Goal: Complete application form

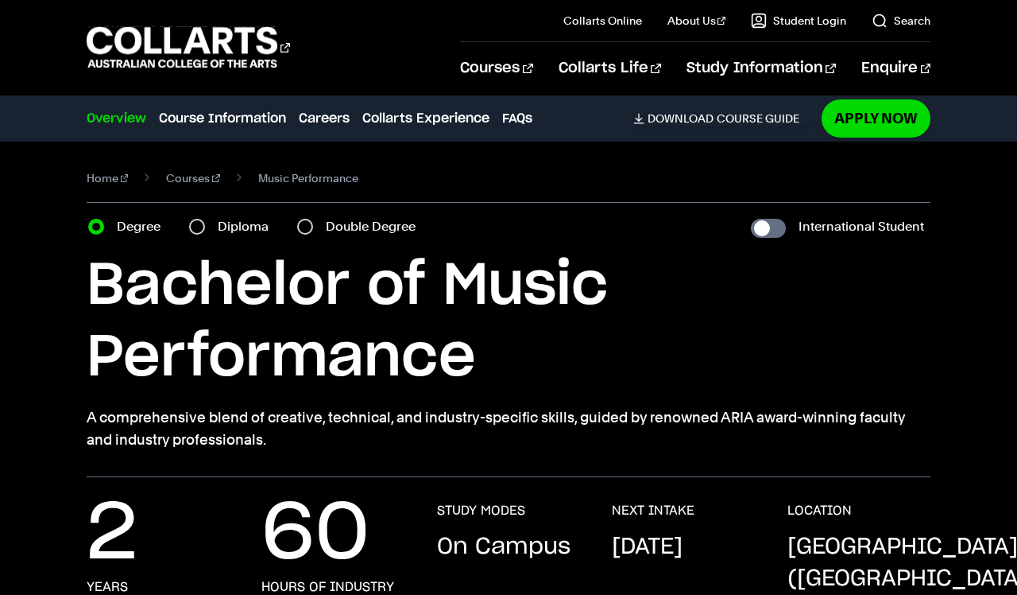
click at [195, 229] on input "Diploma" at bounding box center [197, 227] width 16 height 16
radio input "true"
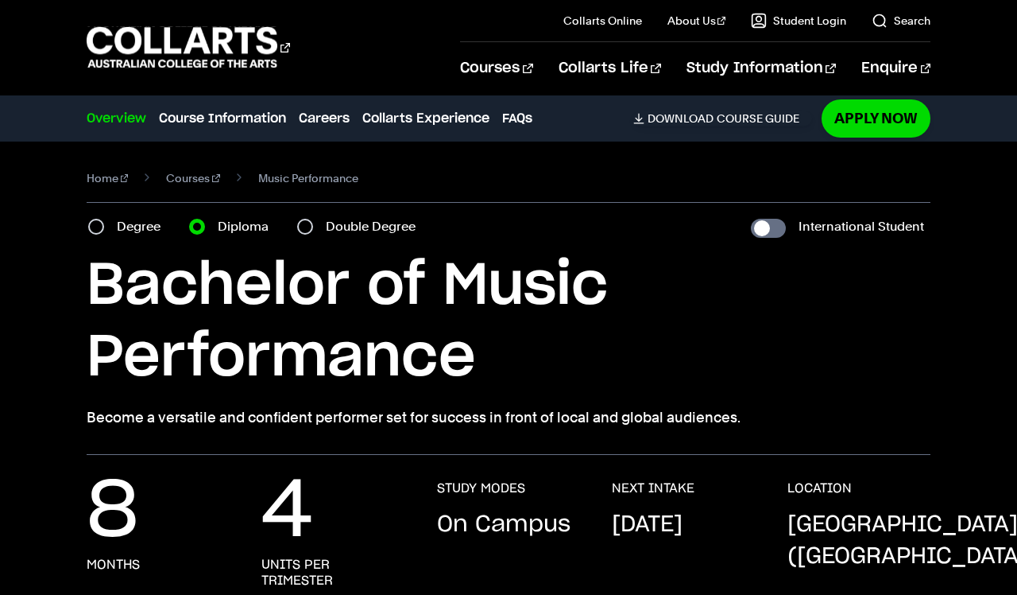
click at [311, 229] on input "Double Degree" at bounding box center [305, 227] width 16 height 16
radio input "true"
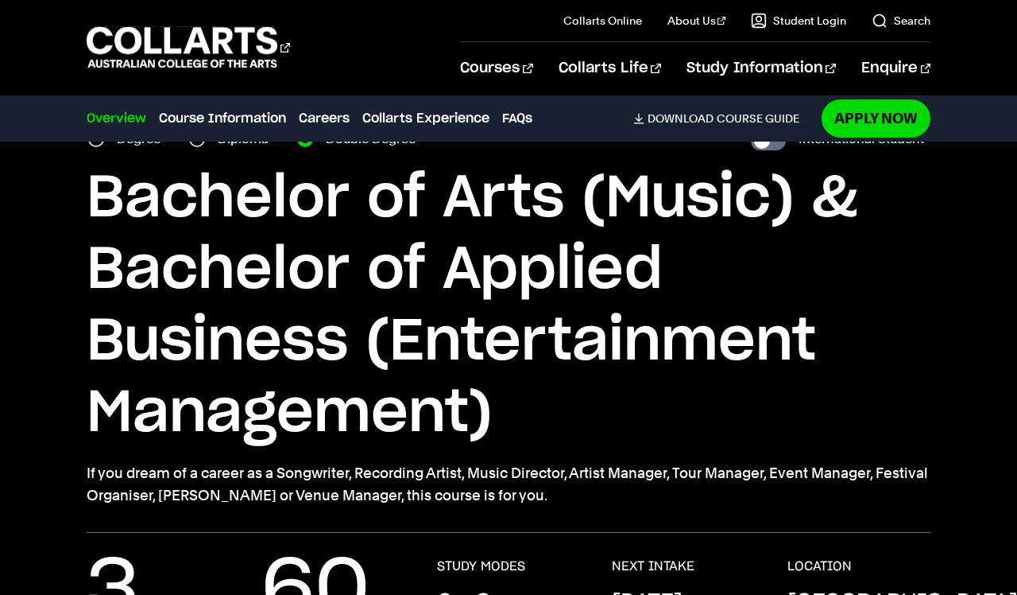
scroll to position [28, 0]
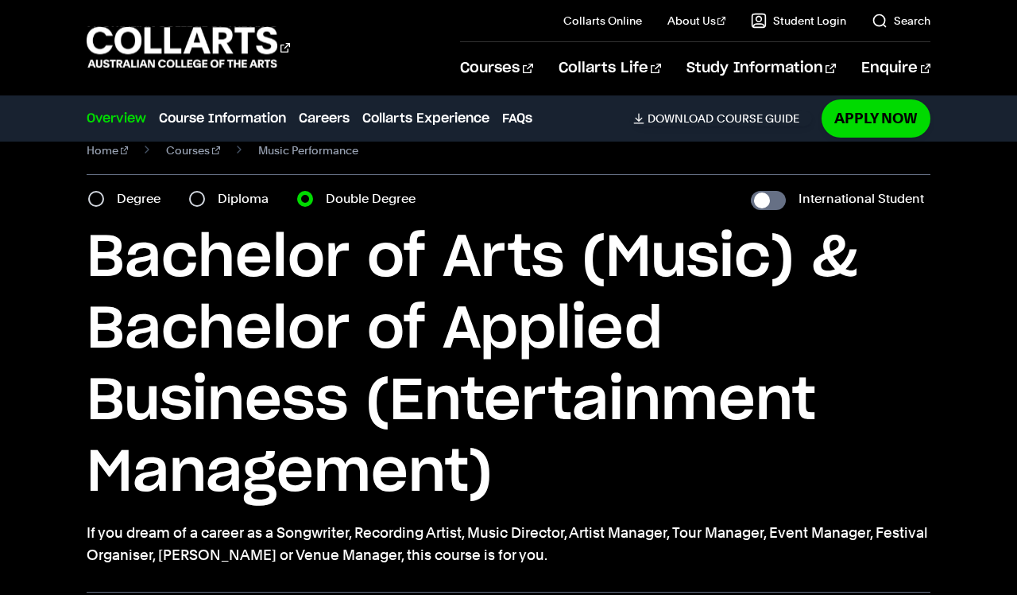
click at [206, 203] on div "Diploma" at bounding box center [233, 199] width 89 height 22
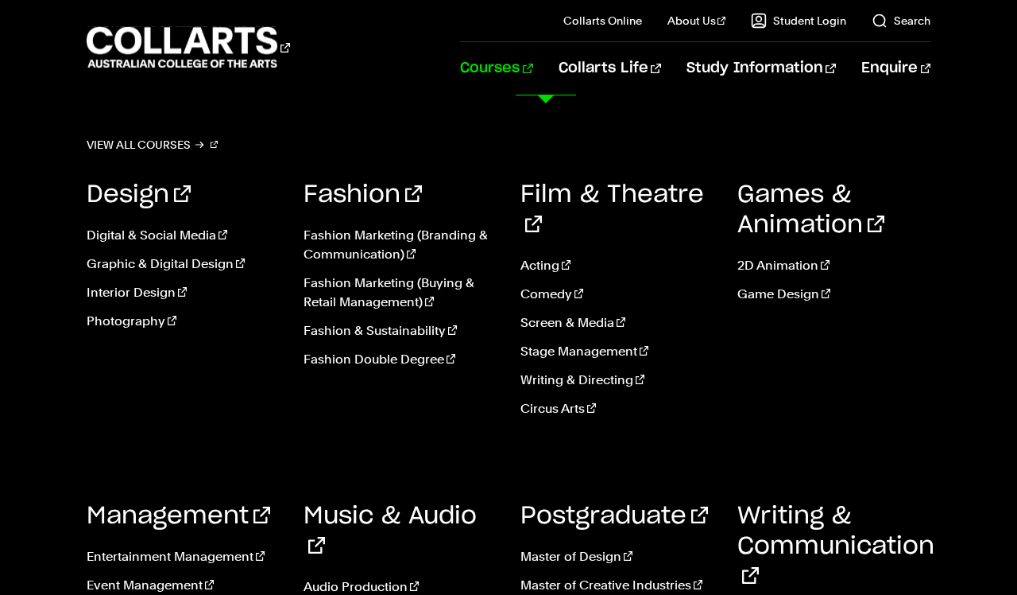
scroll to position [5293, 0]
click at [533, 61] on link "Courses" at bounding box center [496, 68] width 72 height 52
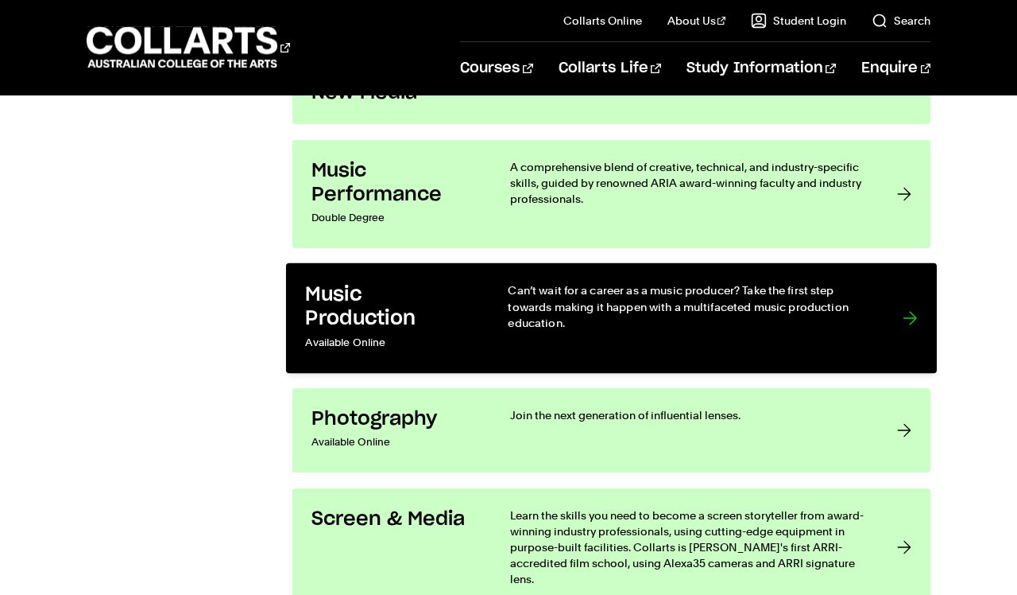
scroll to position [3175, 0]
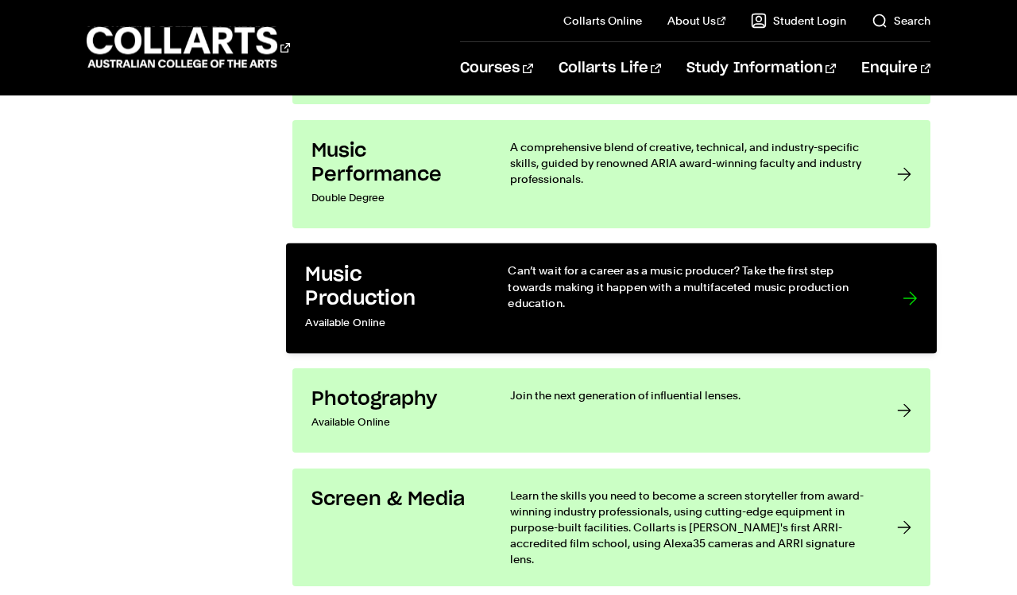
click at [452, 312] on p "Available Online" at bounding box center [390, 323] width 170 height 23
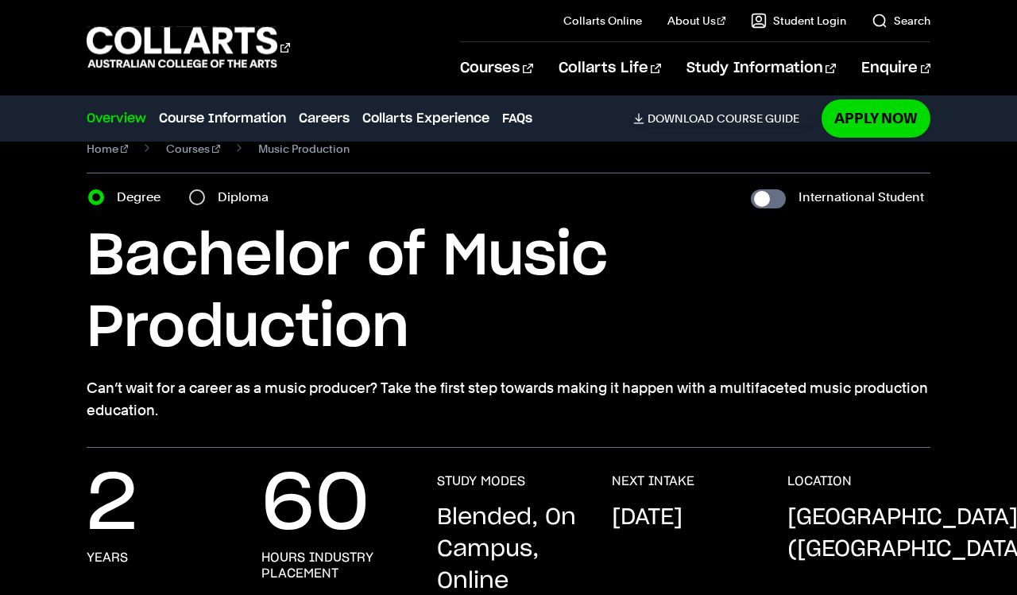
scroll to position [33, 0]
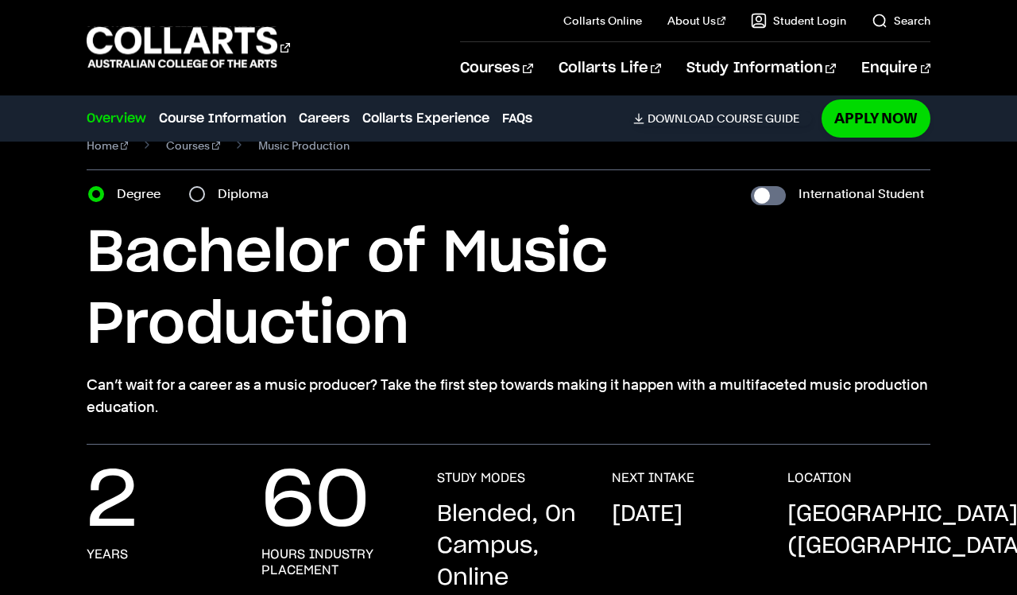
click at [199, 196] on input "Diploma" at bounding box center [197, 194] width 16 height 16
radio input "true"
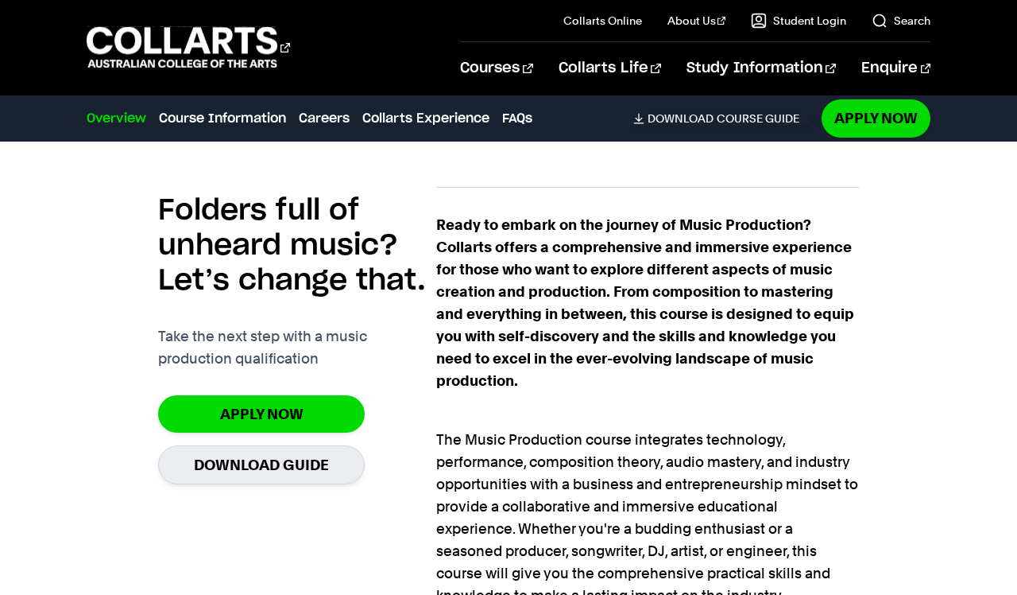
scroll to position [916, 0]
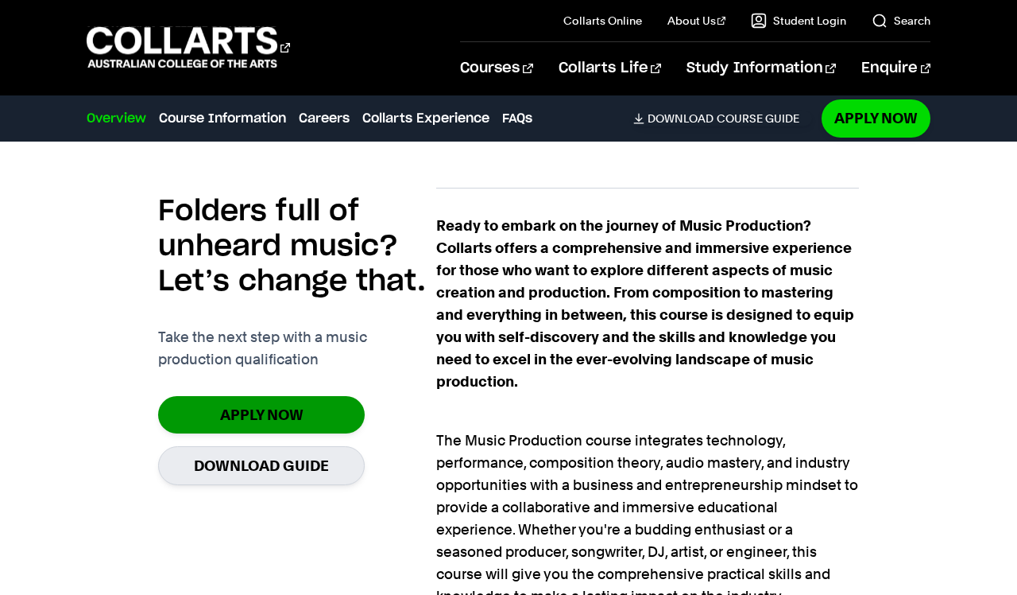
click at [292, 412] on link "Apply Now" at bounding box center [261, 414] width 207 height 37
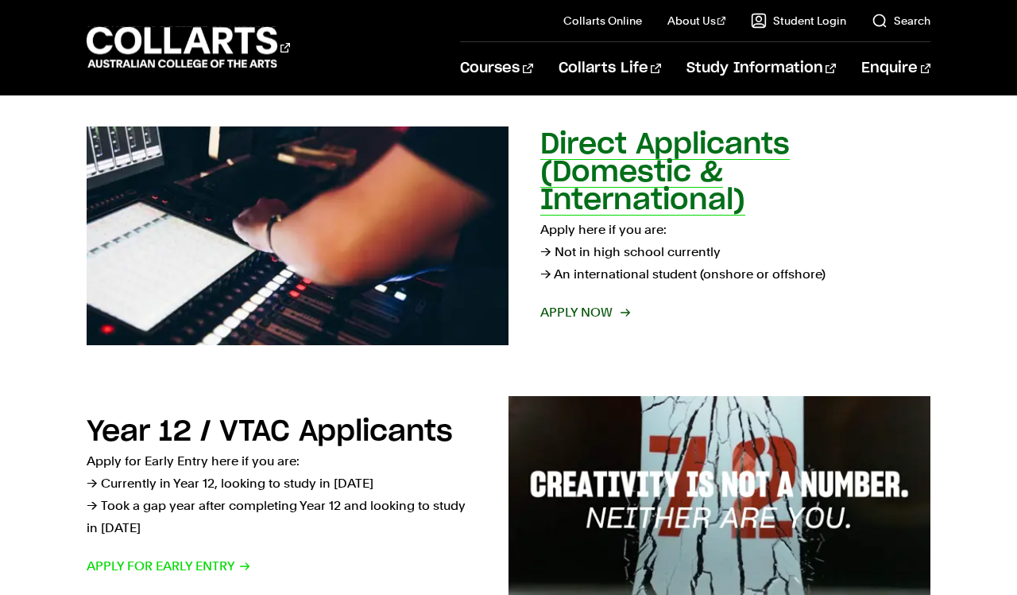
scroll to position [259, 0]
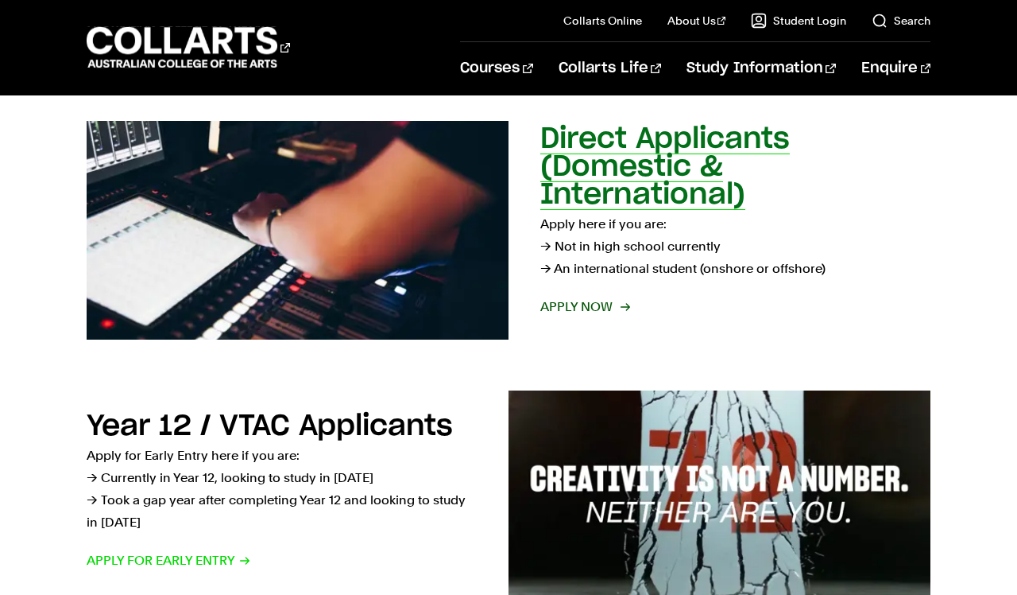
click at [575, 307] on span "Apply now" at bounding box center [584, 307] width 88 height 22
click at [588, 308] on span "Apply now" at bounding box center [584, 307] width 88 height 22
